Goal: Task Accomplishment & Management: Manage account settings

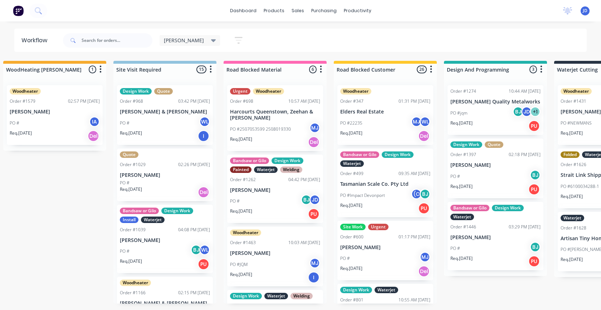
drag, startPoint x: 386, startPoint y: 231, endPoint x: 455, endPoint y: 220, distance: 69.9
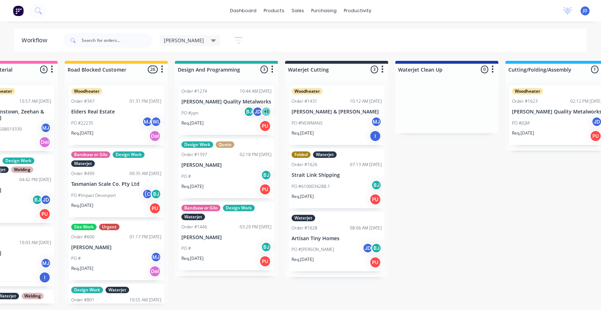
drag, startPoint x: 461, startPoint y: 285, endPoint x: 318, endPoint y: 236, distance: 151.0
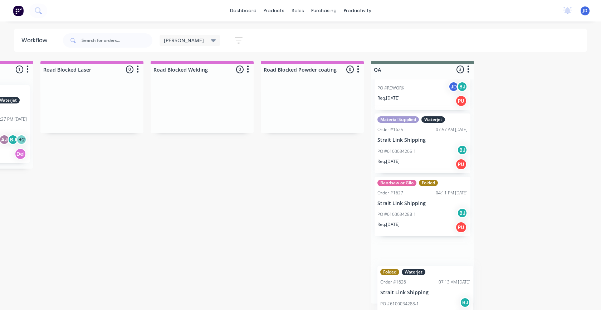
drag, startPoint x: 303, startPoint y: 194, endPoint x: 415, endPoint y: 298, distance: 152.1
click at [415, 298] on div "WoodHeating To Action 27 Sort By Created date Required date Order number Custom…" at bounding box center [7, 182] width 3061 height 243
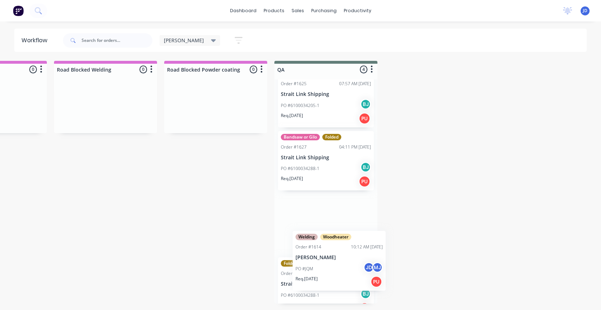
scroll to position [107, 0]
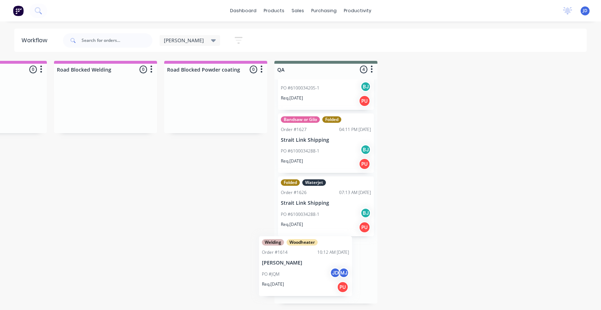
drag, startPoint x: 181, startPoint y: 213, endPoint x: 320, endPoint y: 272, distance: 150.8
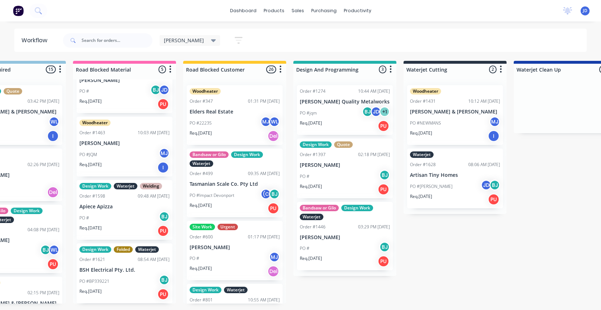
scroll to position [0, 473]
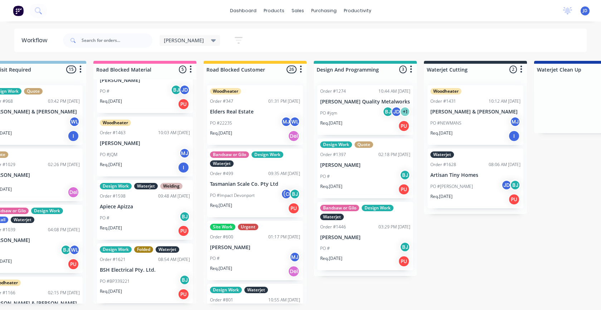
click at [127, 282] on p "PO #BP339221" at bounding box center [115, 281] width 30 height 6
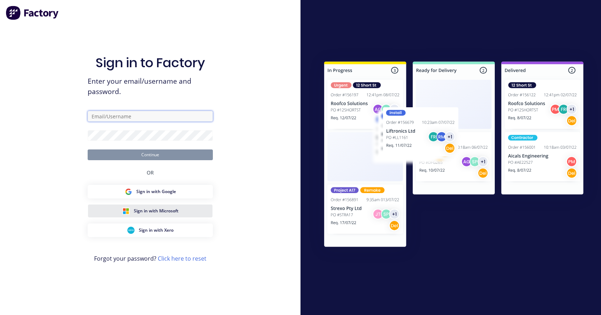
type input "[EMAIL_ADDRESS][DOMAIN_NAME]"
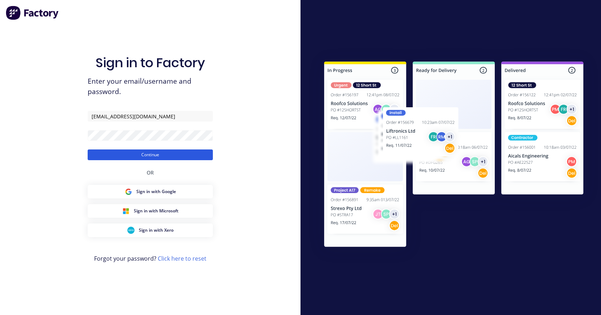
click at [161, 153] on button "Continue" at bounding box center [150, 155] width 125 height 11
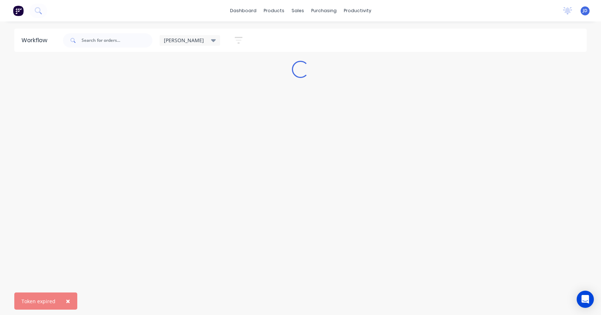
click at [68, 303] on span "×" at bounding box center [68, 301] width 4 height 10
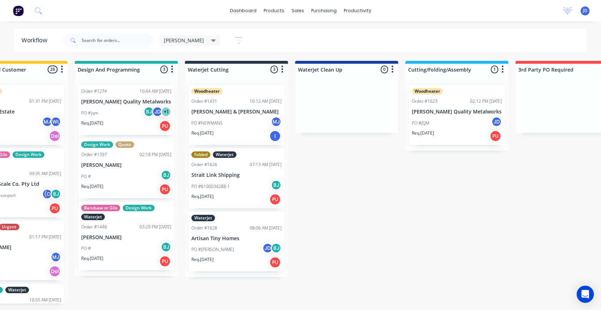
scroll to position [0, 2460]
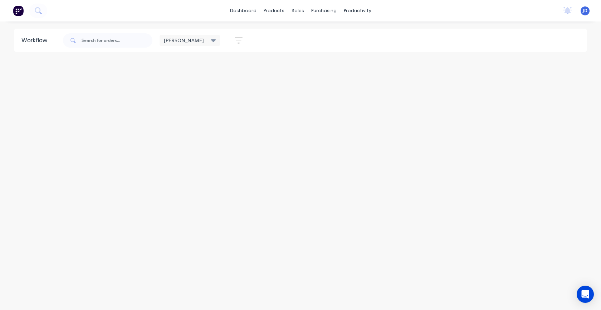
drag, startPoint x: 394, startPoint y: 248, endPoint x: 601, endPoint y: 218, distance: 209.3
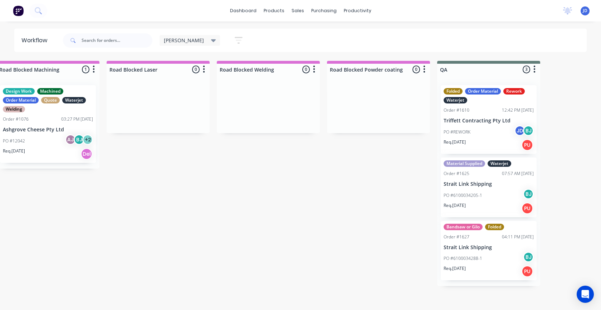
scroll to position [0, 288]
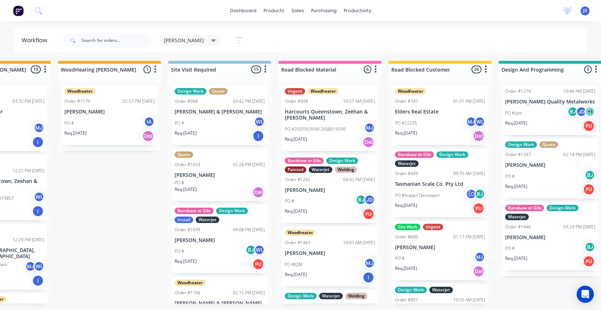
drag, startPoint x: 410, startPoint y: 212, endPoint x: 245, endPoint y: 210, distance: 164.9
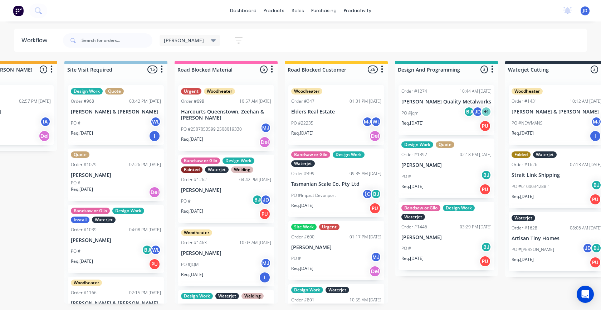
scroll to position [0, 583]
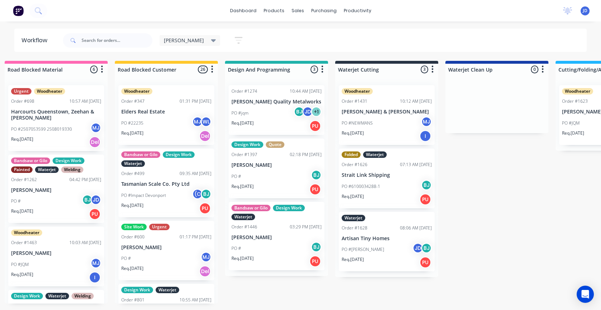
drag, startPoint x: 397, startPoint y: 189, endPoint x: 455, endPoint y: 191, distance: 58.0
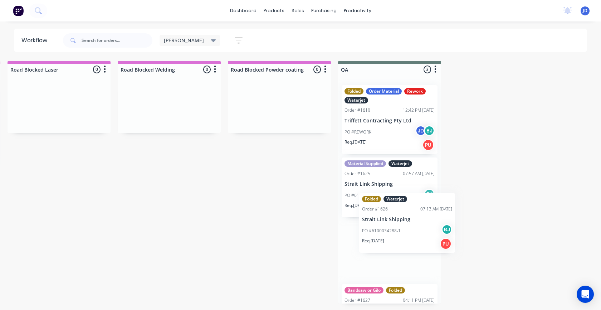
scroll to position [44, 0]
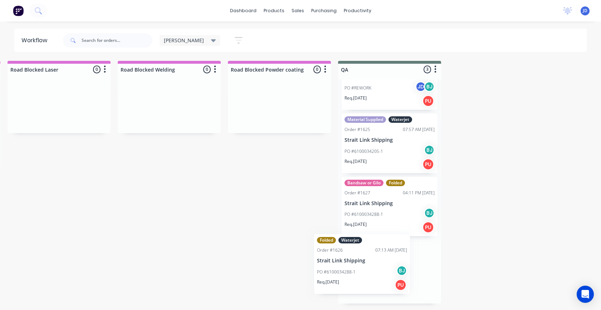
drag, startPoint x: 362, startPoint y: 186, endPoint x: 380, endPoint y: 261, distance: 77.3
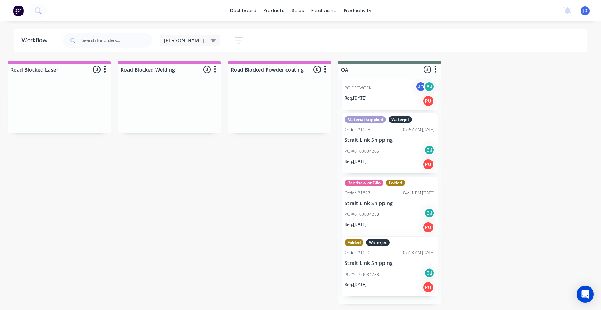
scroll to position [40, 0]
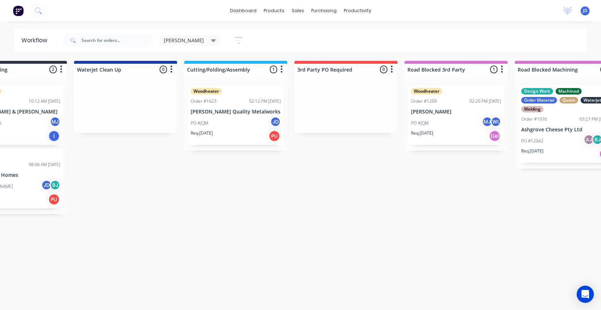
drag, startPoint x: 328, startPoint y: 264, endPoint x: 250, endPoint y: 264, distance: 78.0
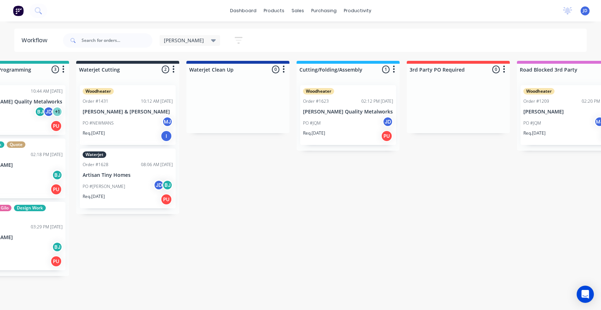
drag, startPoint x: 261, startPoint y: 261, endPoint x: 213, endPoint y: 261, distance: 47.6
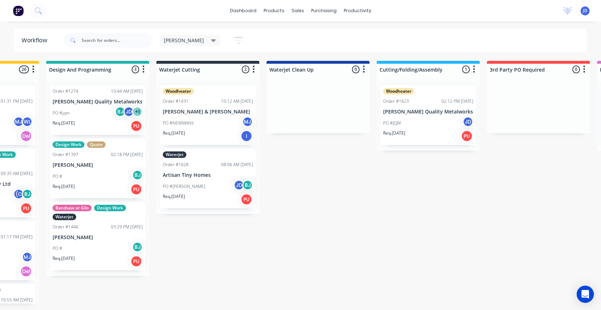
drag, startPoint x: 229, startPoint y: 258, endPoint x: 197, endPoint y: 263, distance: 32.6
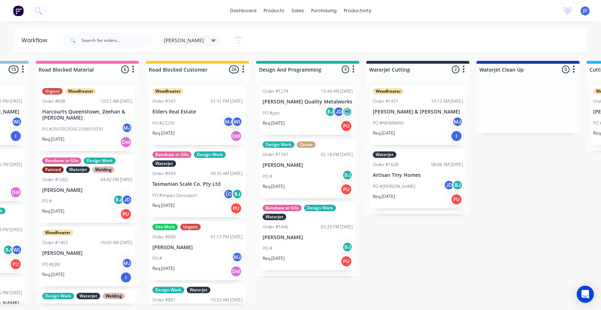
drag, startPoint x: 239, startPoint y: 258, endPoint x: 205, endPoint y: 260, distance: 33.7
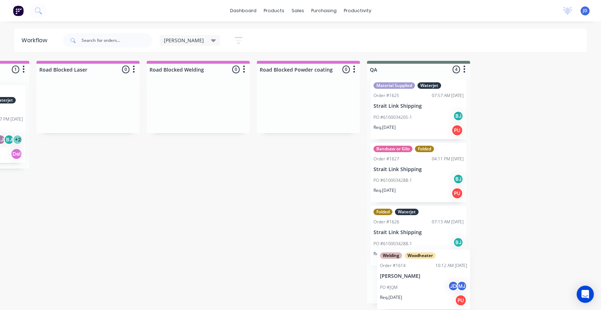
scroll to position [107, 0]
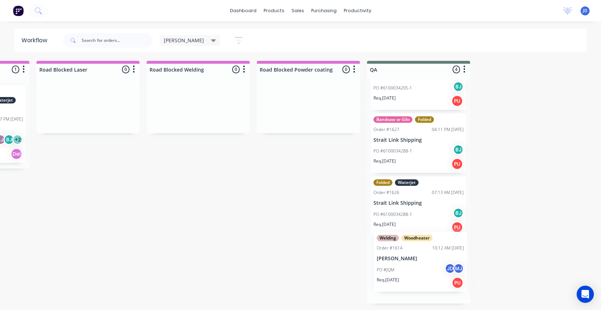
drag, startPoint x: 76, startPoint y: 219, endPoint x: 408, endPoint y: 270, distance: 335.6
click at [408, 270] on div "WoodHeating To Action 27 Sort By Created date Required date Order number Custom…" at bounding box center [3, 182] width 3061 height 243
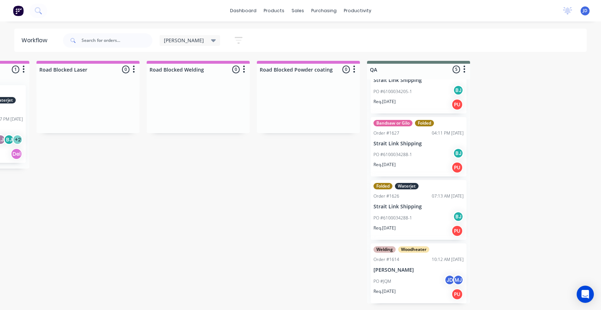
scroll to position [110, 0]
click at [562, 242] on div "WoodHeating To Action 27 Sort By Created date Required date Order number Custom…" at bounding box center [3, 182] width 3061 height 243
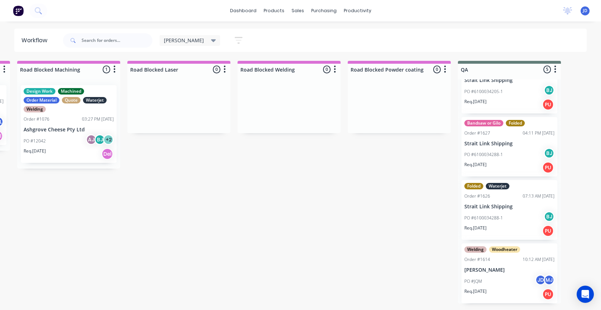
drag, startPoint x: 548, startPoint y: 245, endPoint x: 441, endPoint y: 245, distance: 107.3
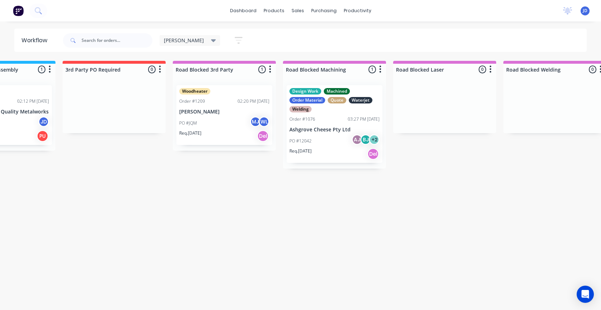
drag, startPoint x: 443, startPoint y: 242, endPoint x: 412, endPoint y: 241, distance: 31.5
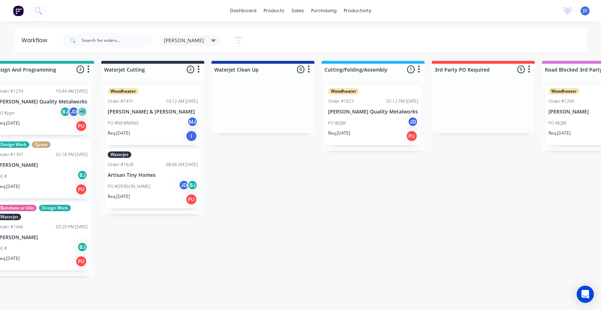
drag, startPoint x: 414, startPoint y: 241, endPoint x: 383, endPoint y: 243, distance: 30.5
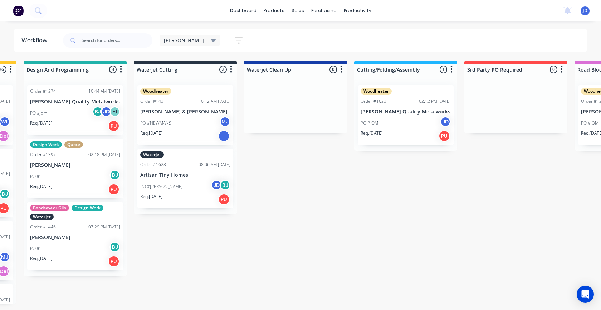
drag, startPoint x: 383, startPoint y: 243, endPoint x: 360, endPoint y: 253, distance: 25.5
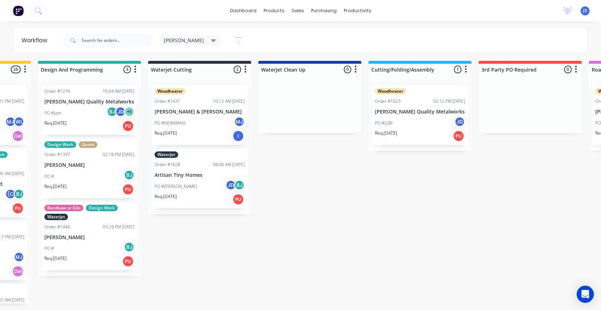
click at [83, 243] on div "PO # BJ" at bounding box center [89, 248] width 90 height 14
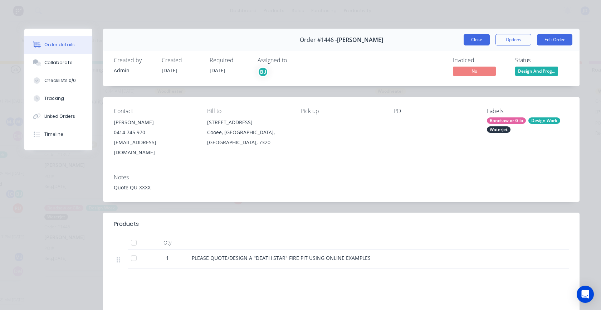
click at [473, 40] on button "Close" at bounding box center [477, 39] width 26 height 11
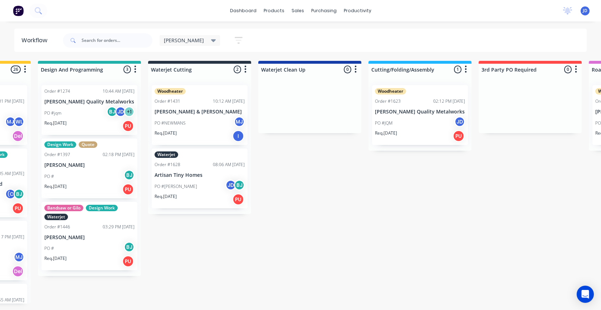
click at [81, 184] on div "Req. [DATE] PU" at bounding box center [89, 189] width 90 height 12
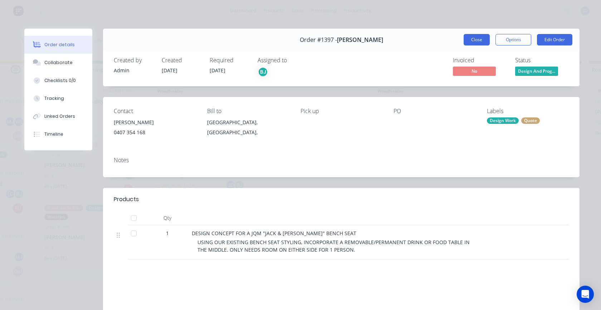
click at [471, 38] on button "Close" at bounding box center [477, 39] width 26 height 11
